Goal: Information Seeking & Learning: Learn about a topic

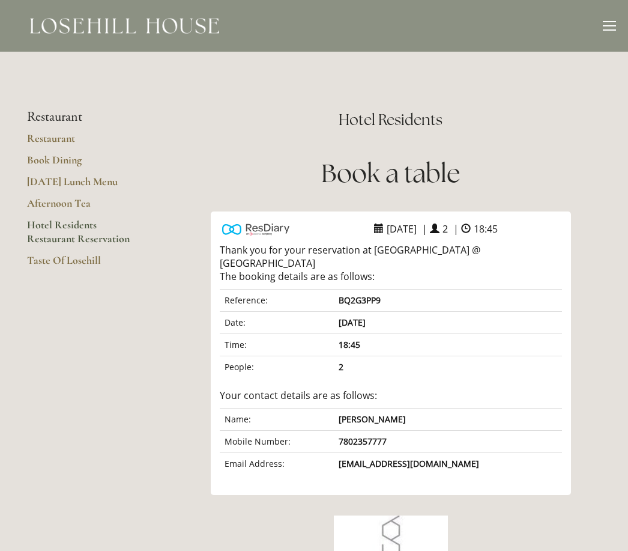
scroll to position [130, 0]
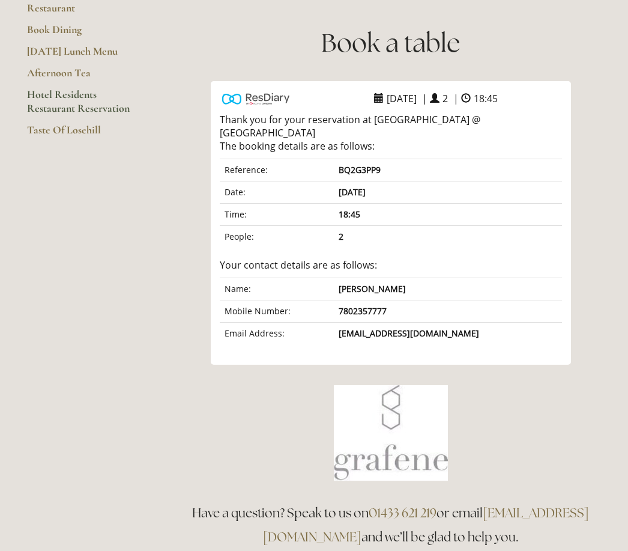
click at [262, 543] on div "Have a question? Speak to us on 01433 621 219 or email info@losehillhouse.co.uk…" at bounding box center [390, 525] width 441 height 68
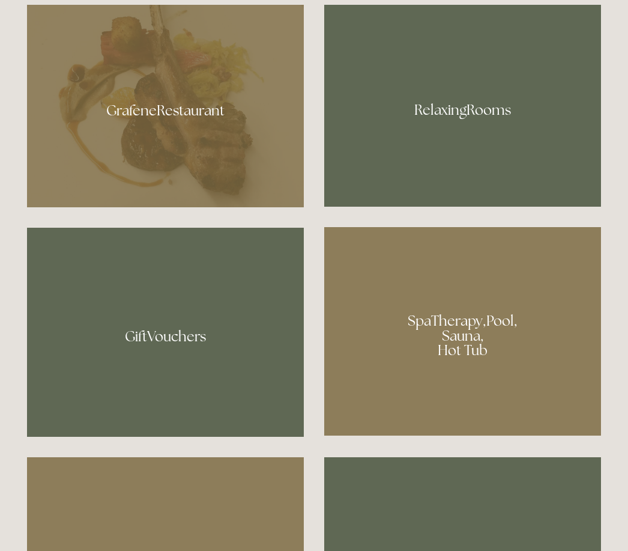
scroll to position [827, 0]
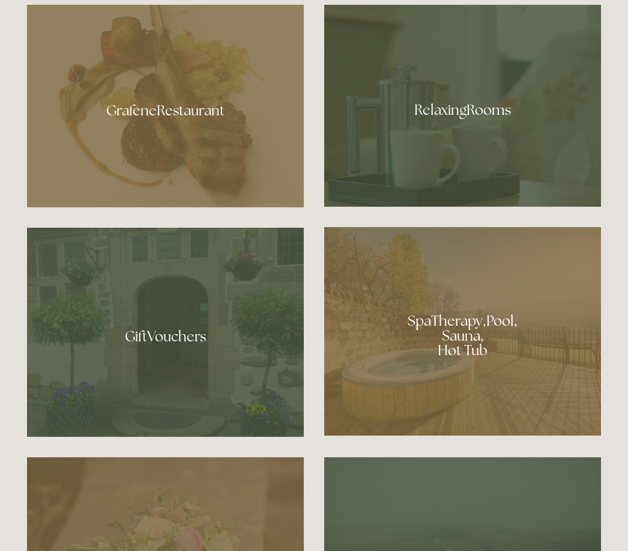
click at [521, 160] on div at bounding box center [462, 106] width 277 height 202
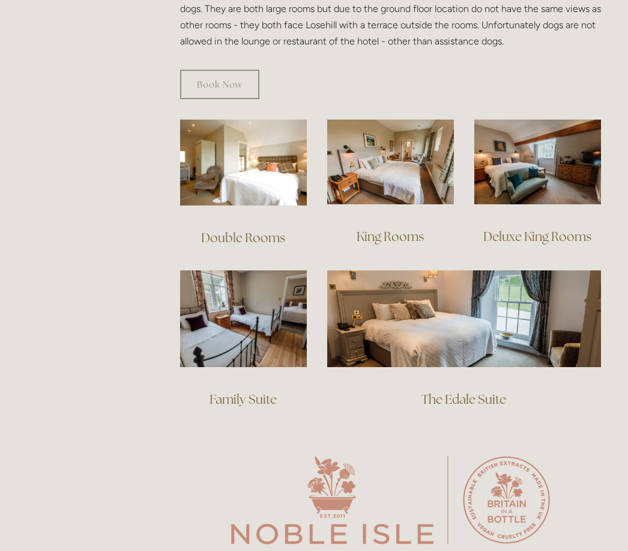
scroll to position [763, 0]
click at [427, 214] on div "King Rooms" at bounding box center [390, 236] width 147 height 44
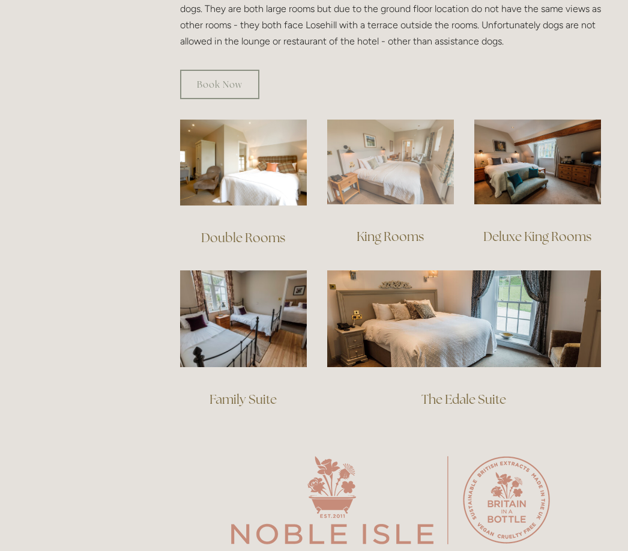
click at [425, 184] on img at bounding box center [390, 162] width 127 height 85
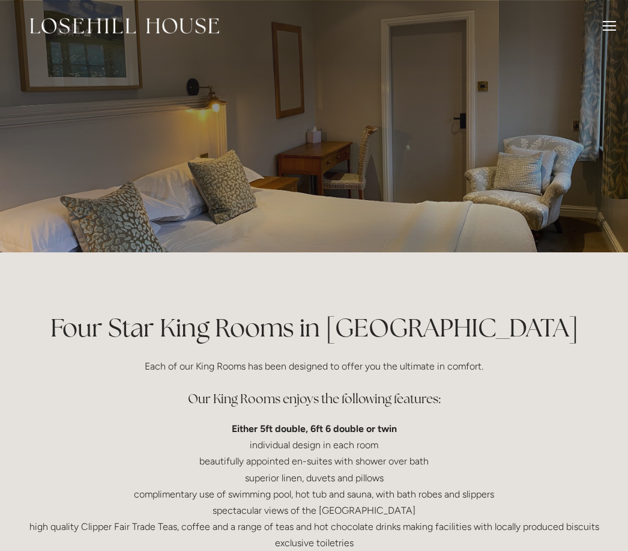
click at [547, 178] on div at bounding box center [314, 126] width 574 height 252
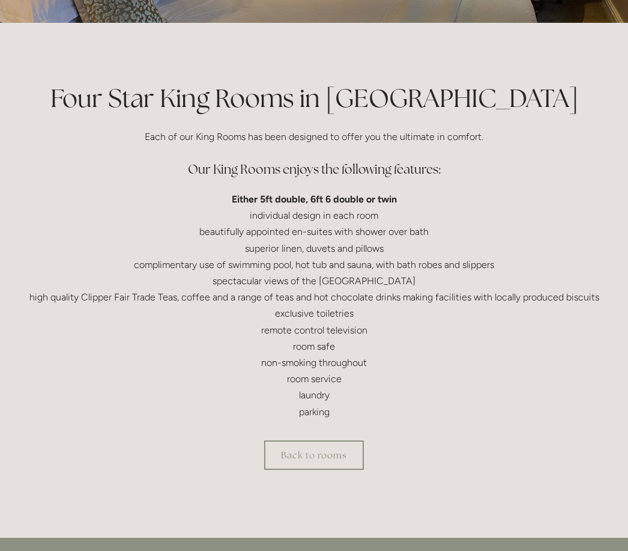
scroll to position [256, 0]
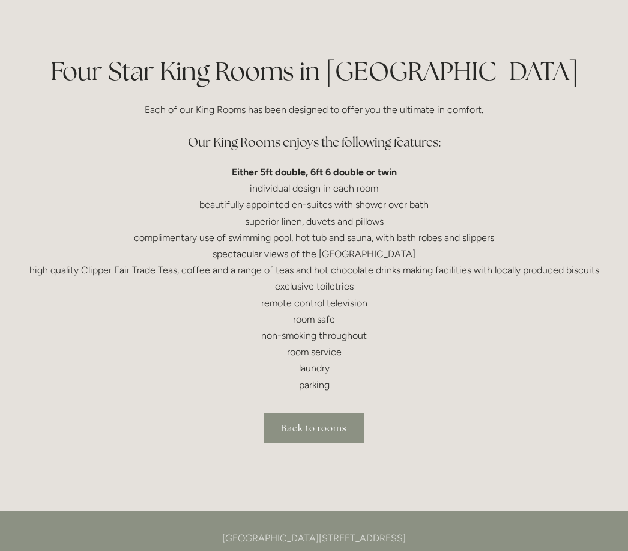
click at [324, 428] on link "Back to rooms" at bounding box center [314, 427] width 100 height 29
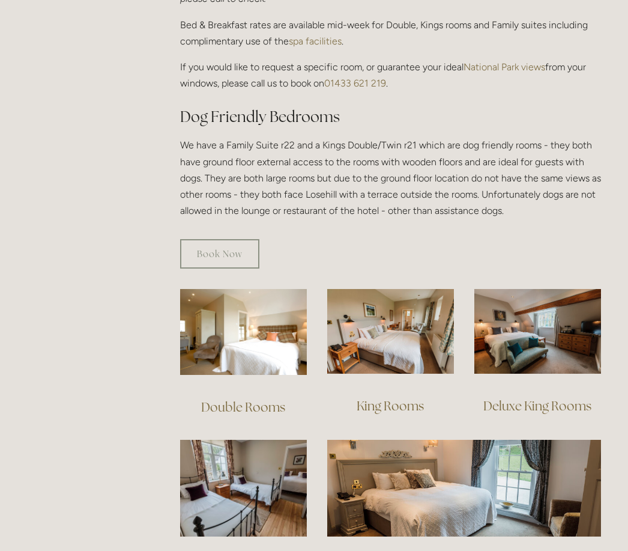
scroll to position [596, 0]
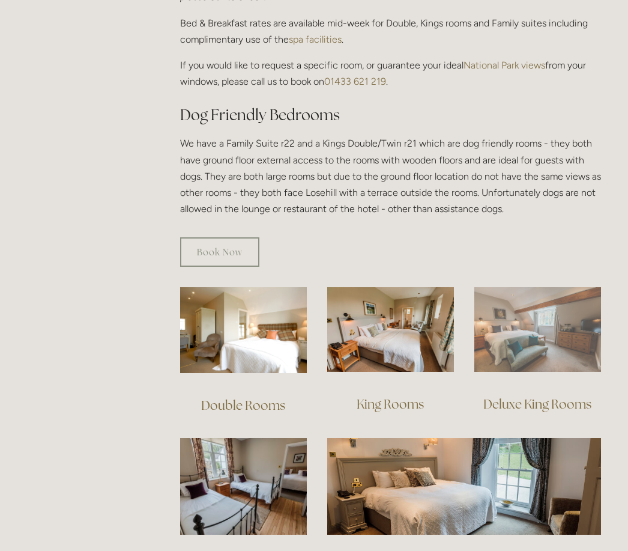
click at [572, 328] on img at bounding box center [538, 329] width 127 height 85
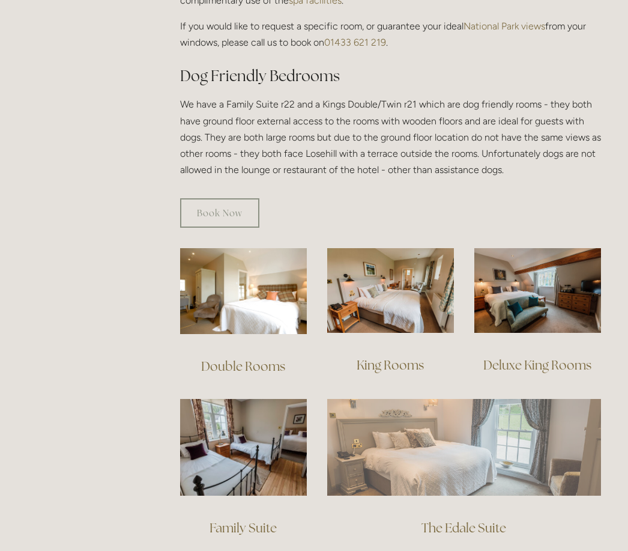
click at [527, 449] on img at bounding box center [464, 447] width 274 height 96
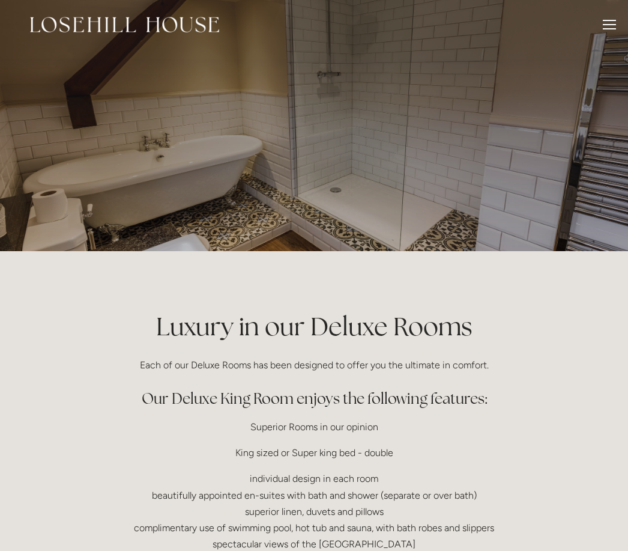
scroll to position [4, 0]
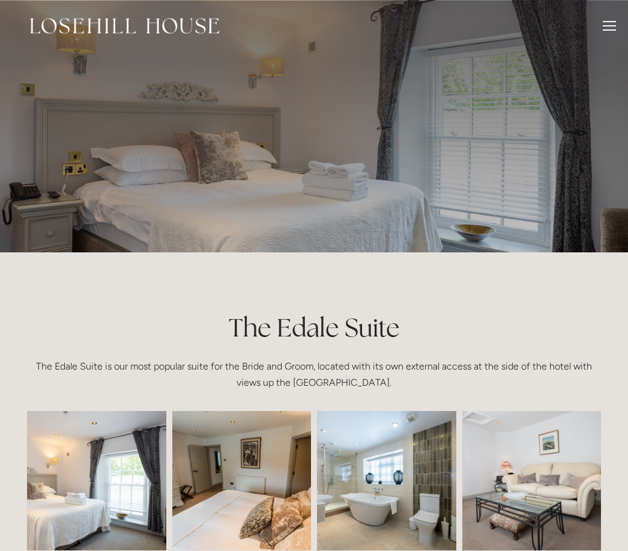
click at [613, 33] on div at bounding box center [609, 27] width 13 height 13
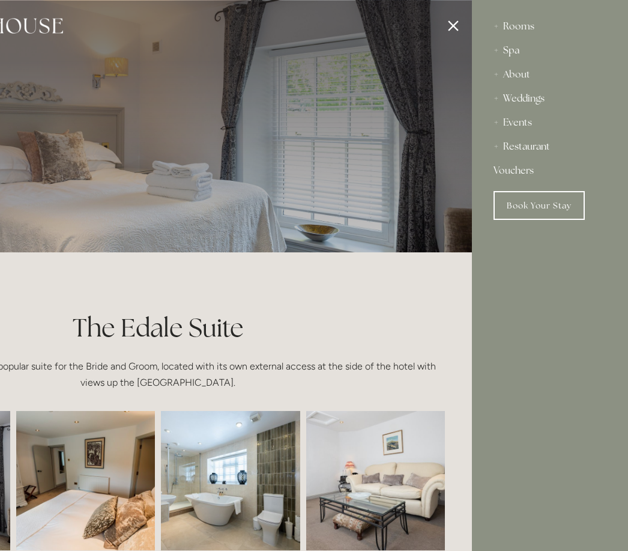
click at [528, 55] on div "Spa" at bounding box center [550, 50] width 113 height 24
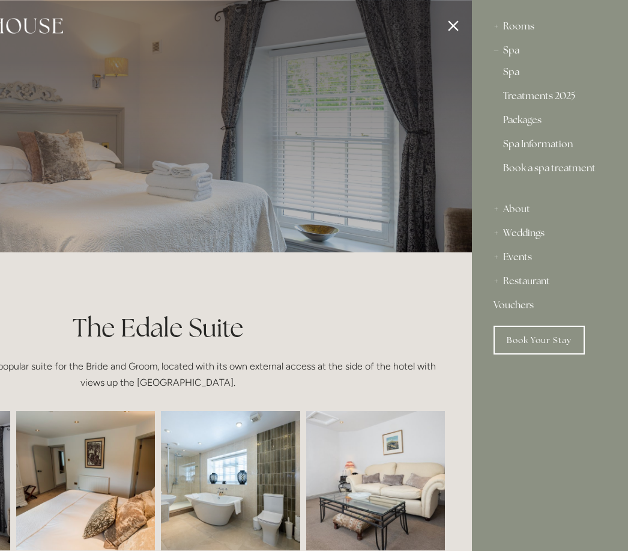
click at [574, 150] on link "Spa Information" at bounding box center [550, 146] width 94 height 14
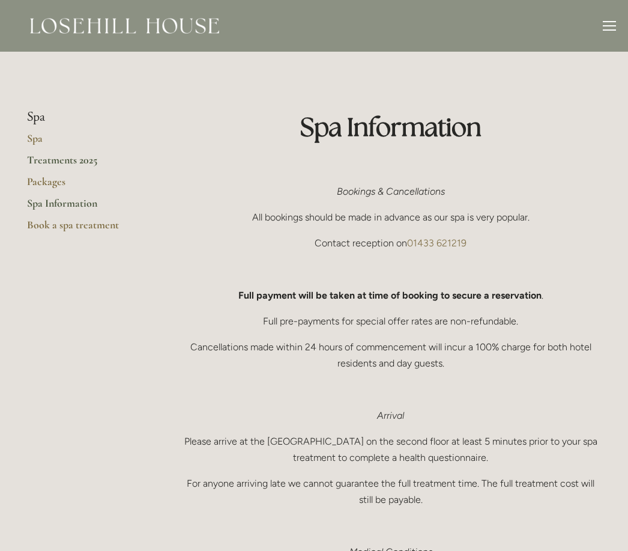
click at [93, 160] on link "Treatments 2025" at bounding box center [84, 164] width 115 height 22
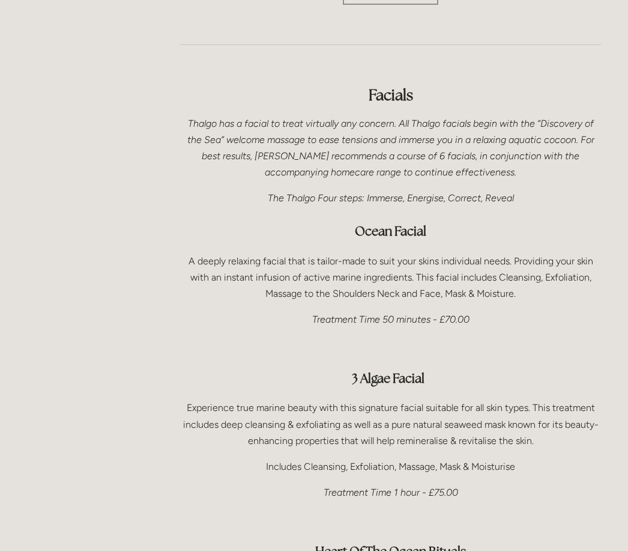
scroll to position [649, 0]
click at [605, 542] on div "Facials Thalgo has a facial to treat virtually any concern. All Thalgo facials …" at bounding box center [390, 533] width 441 height 919
click at [607, 543] on div "Facials Thalgo has a facial to treat virtually any concern. All Thalgo facials …" at bounding box center [390, 533] width 441 height 919
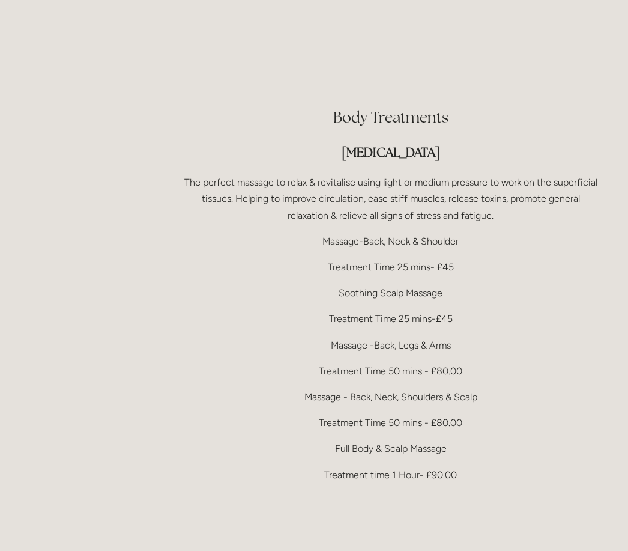
scroll to position [2281, 0]
click at [607, 420] on div "Body Treatments [MEDICAL_DATA] The perfect massage to relax & revitalise using …" at bounding box center [390, 486] width 441 height 779
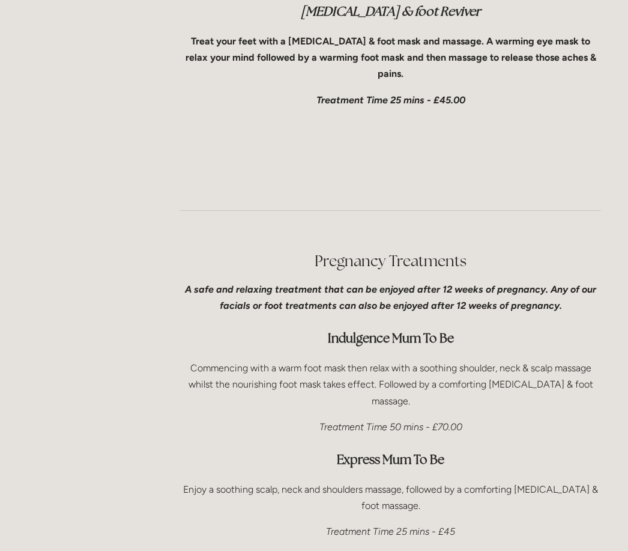
scroll to position [2980, 0]
